Goal: Task Accomplishment & Management: Manage account settings

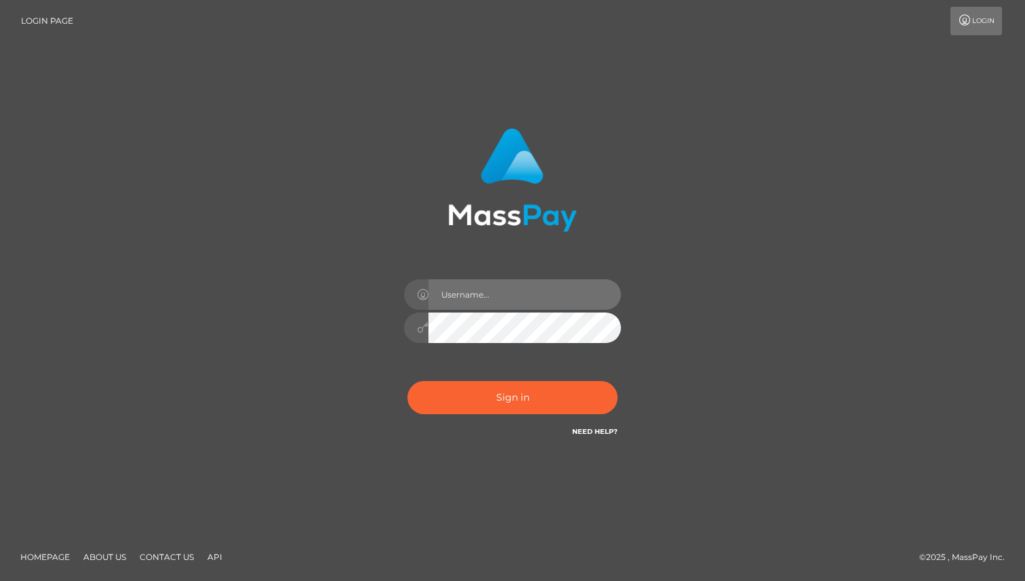
click at [473, 285] on input "text" at bounding box center [524, 294] width 192 height 30
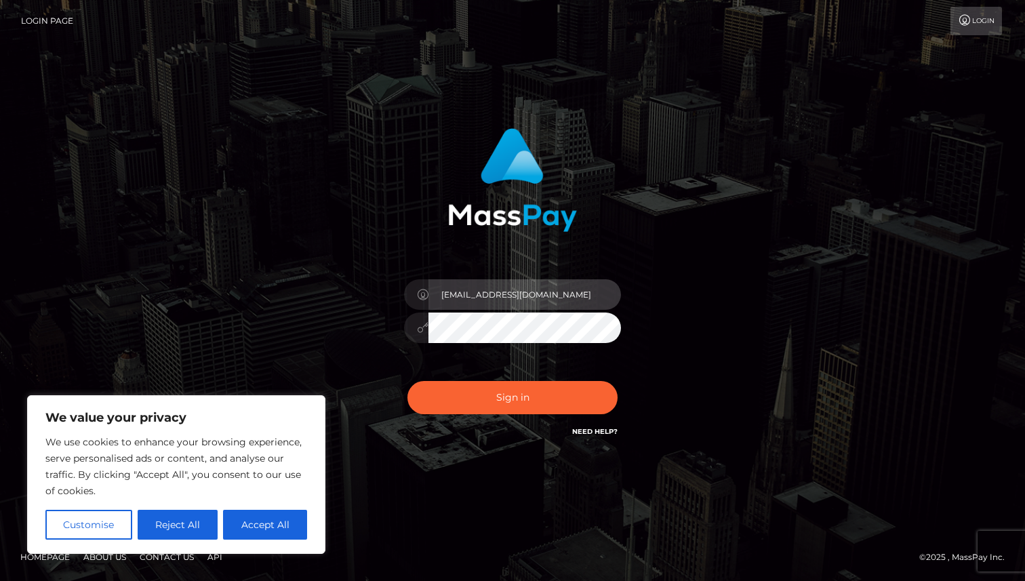
type input "[EMAIL_ADDRESS][DOMAIN_NAME]"
click at [525, 421] on div "Sign in Need Help?" at bounding box center [512, 403] width 237 height 60
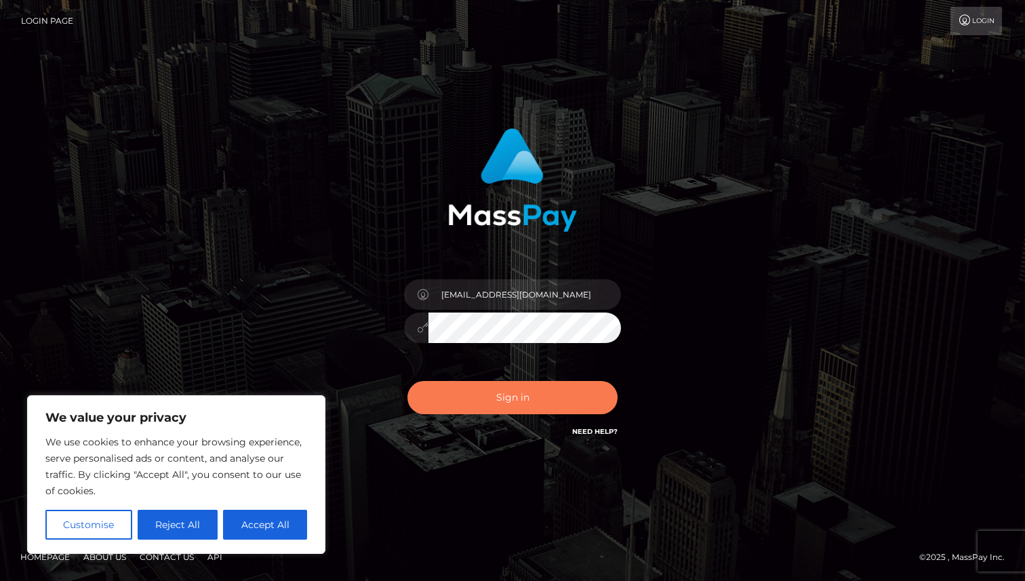
click at [525, 412] on button "Sign in" at bounding box center [512, 397] width 210 height 33
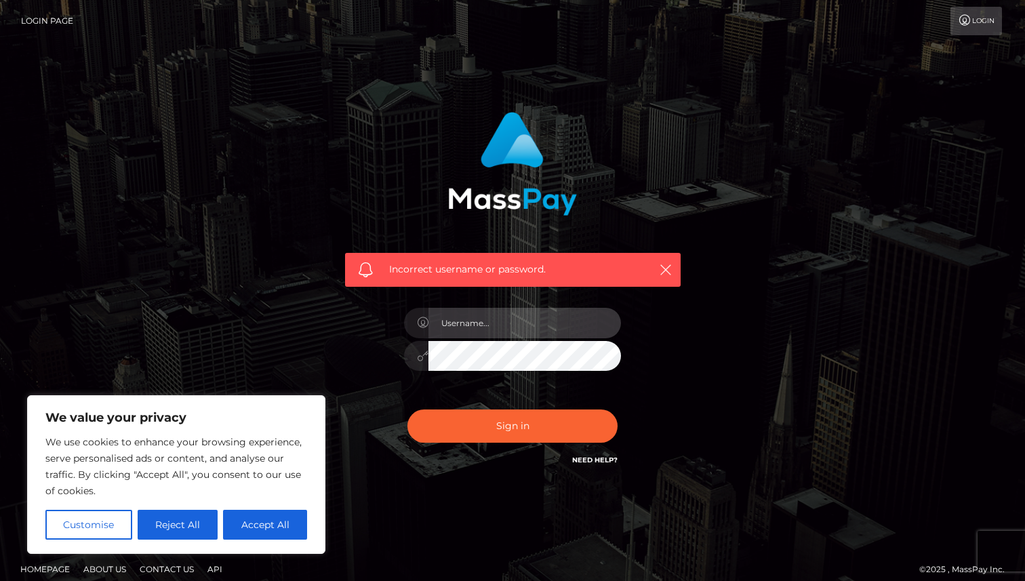
click at [515, 326] on input "text" at bounding box center [524, 323] width 192 height 30
type input "[EMAIL_ADDRESS][DOMAIN_NAME]"
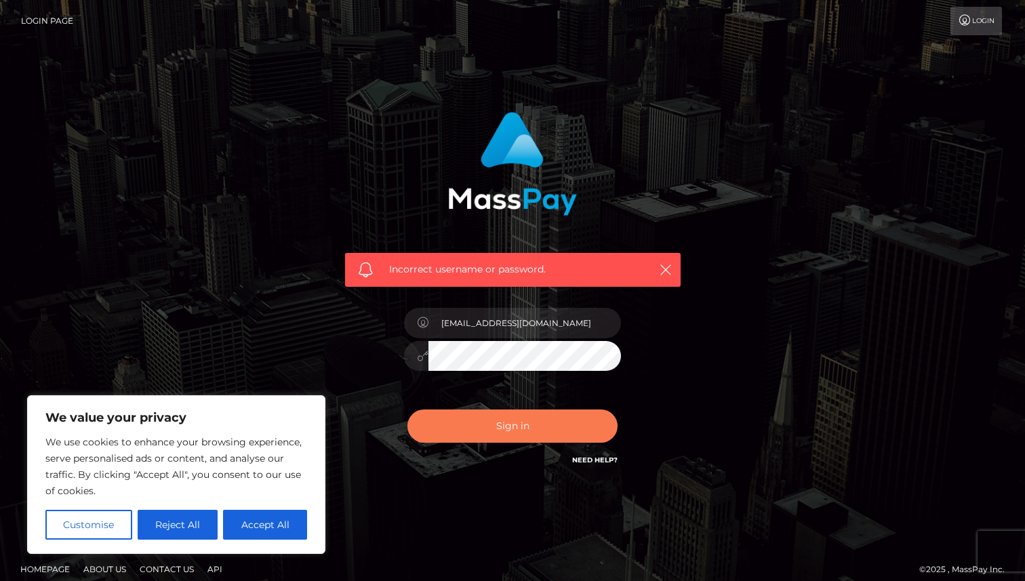
click at [572, 428] on button "Sign in" at bounding box center [512, 425] width 210 height 33
